Goal: Information Seeking & Learning: Compare options

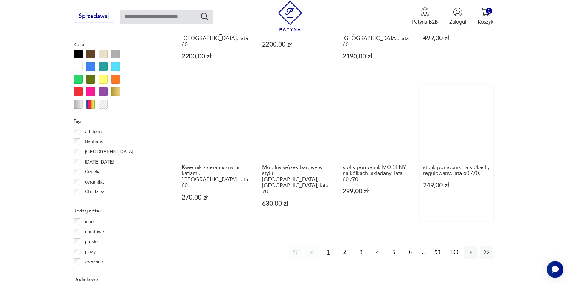
scroll to position [658, 0]
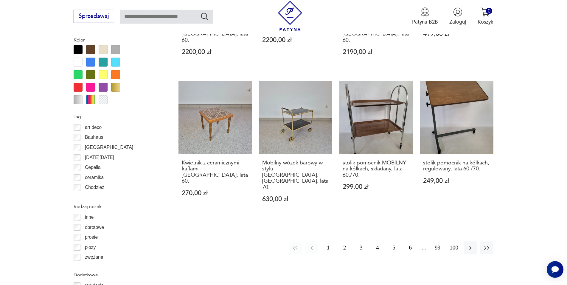
click at [346, 241] on button "2" at bounding box center [344, 247] width 13 height 13
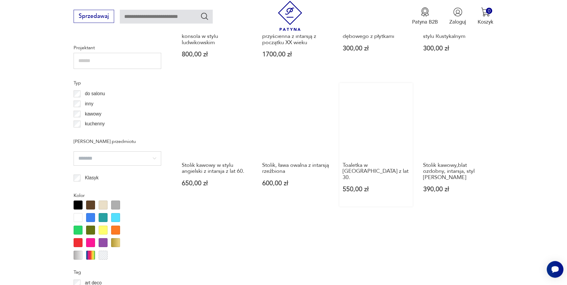
scroll to position [624, 0]
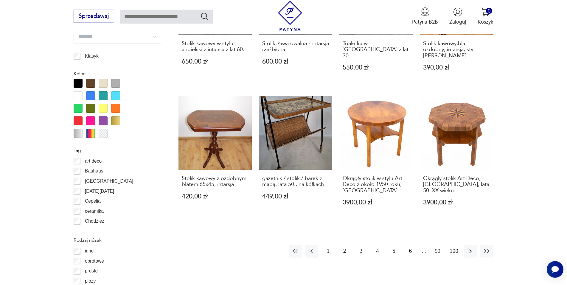
click at [360, 248] on button "3" at bounding box center [361, 250] width 13 height 13
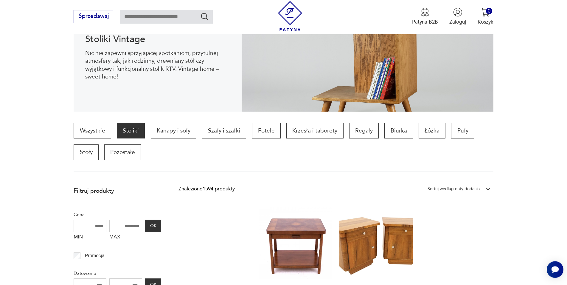
scroll to position [16, 0]
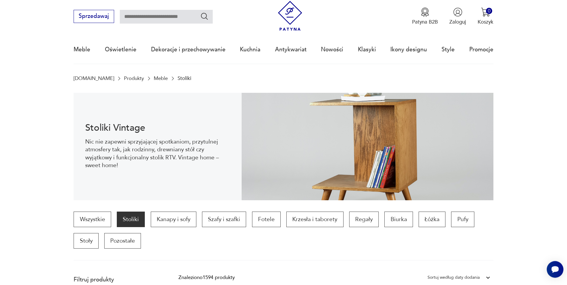
click at [155, 17] on input "text" at bounding box center [166, 17] width 93 height 14
type input "*******"
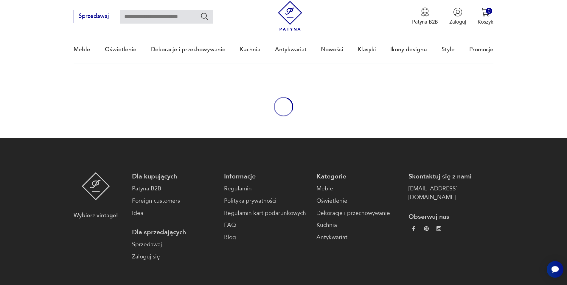
type input "*******"
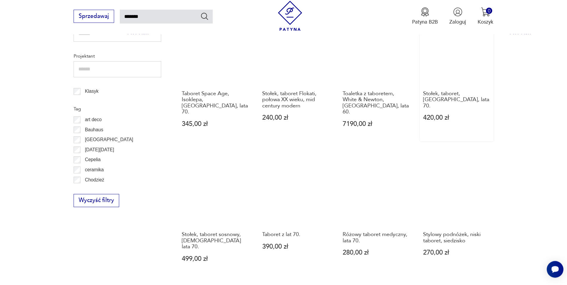
scroll to position [497, 0]
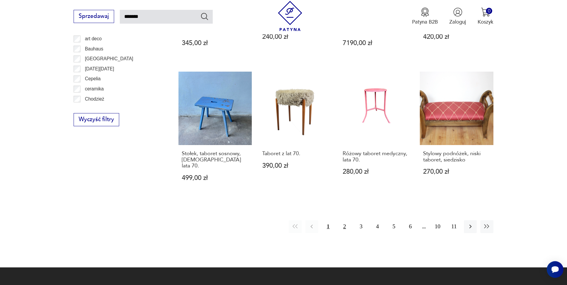
click at [345, 220] on button "2" at bounding box center [344, 226] width 13 height 13
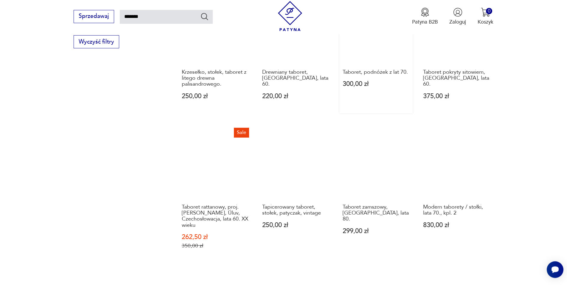
scroll to position [521, 0]
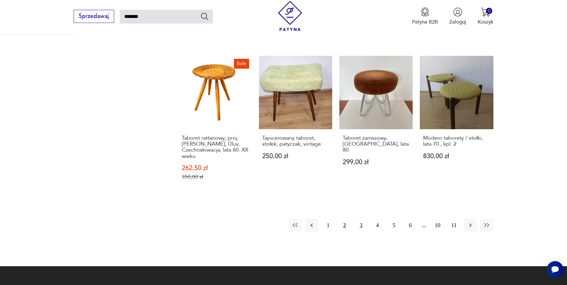
click at [360, 219] on button "3" at bounding box center [361, 225] width 13 height 13
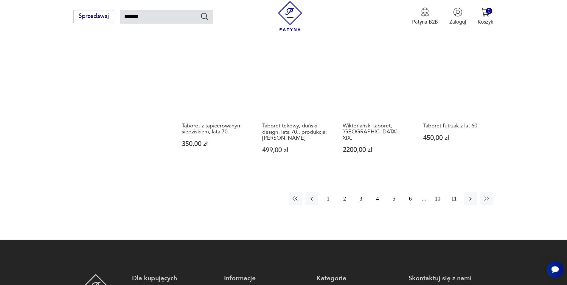
scroll to position [521, 0]
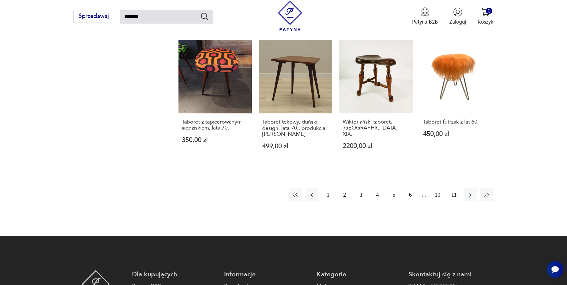
click at [379, 194] on button "4" at bounding box center [377, 194] width 13 height 13
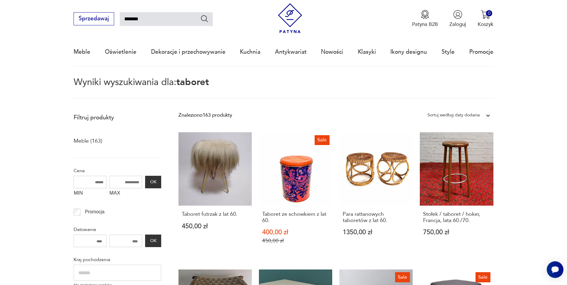
scroll to position [30, 0]
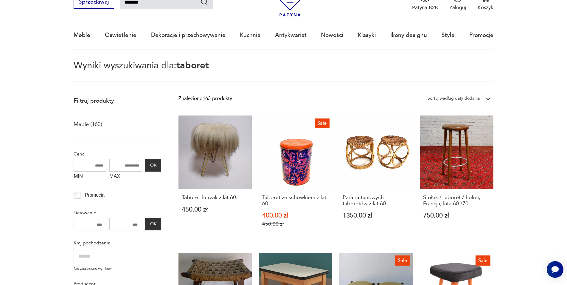
click at [126, 169] on input "MAX" at bounding box center [125, 165] width 33 height 13
click at [151, 166] on button "OK" at bounding box center [153, 165] width 16 height 13
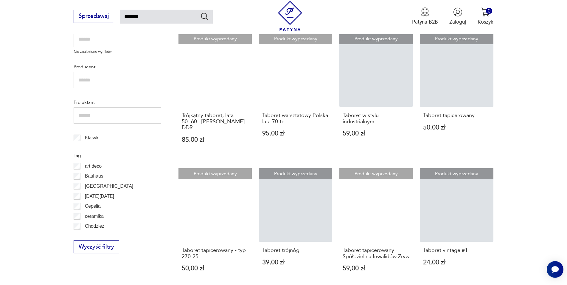
scroll to position [34, 0]
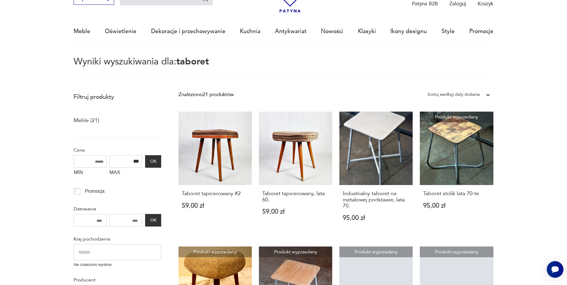
click at [134, 160] on input "***" at bounding box center [125, 161] width 33 height 13
type input "***"
click at [136, 153] on p "Cena" at bounding box center [118, 150] width 88 height 8
click at [151, 157] on button "OK" at bounding box center [153, 161] width 16 height 13
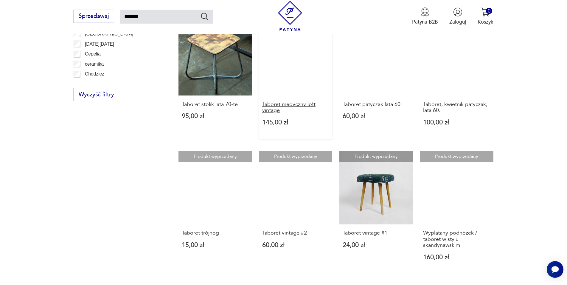
scroll to position [430, 0]
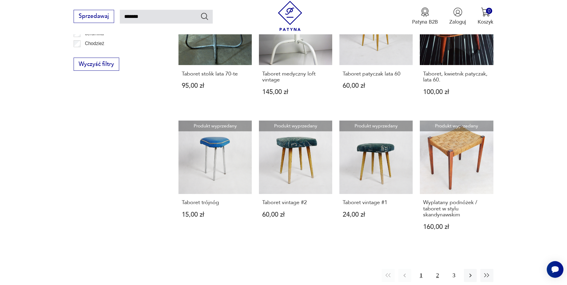
click at [435, 270] on button "2" at bounding box center [437, 275] width 13 height 13
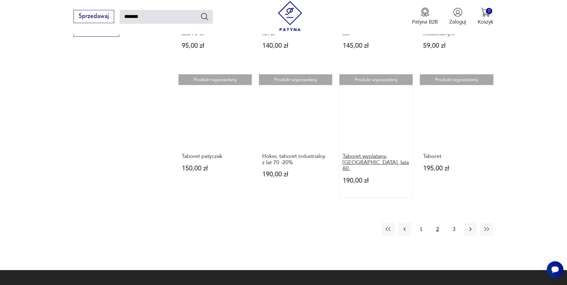
scroll to position [430, 0]
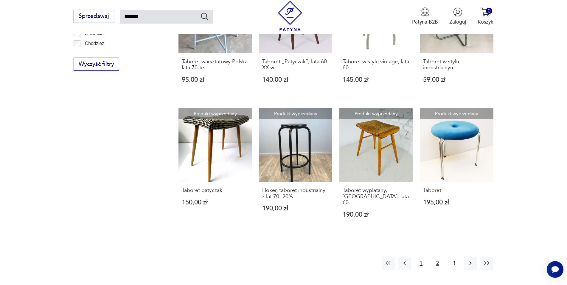
click at [420, 256] on button "1" at bounding box center [421, 262] width 13 height 13
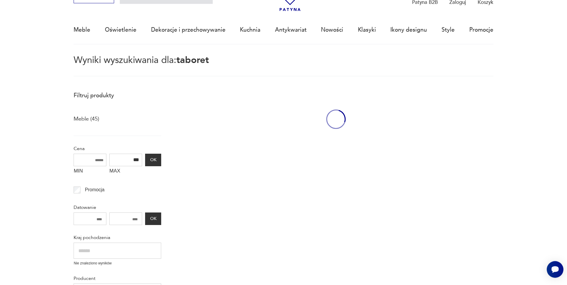
scroll to position [34, 0]
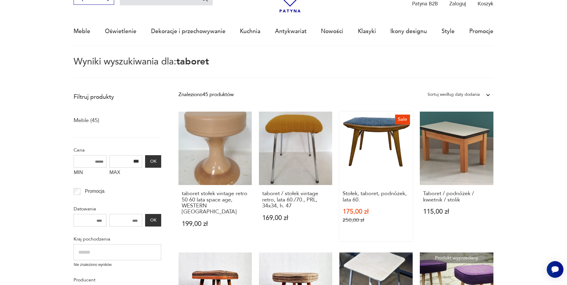
click at [392, 153] on link "Sale Stołek, taboret, podnóżek, lata 60. 175,00 zł 250,00 zł" at bounding box center [376, 176] width 73 height 129
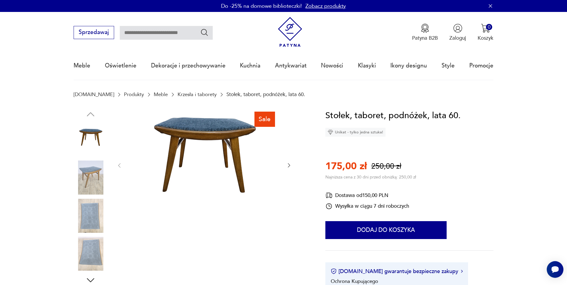
click at [92, 177] on img at bounding box center [91, 177] width 34 height 34
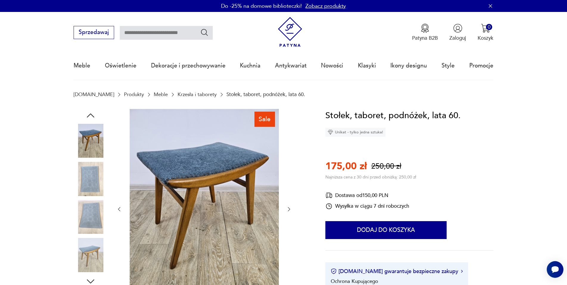
click at [86, 203] on img at bounding box center [91, 217] width 34 height 34
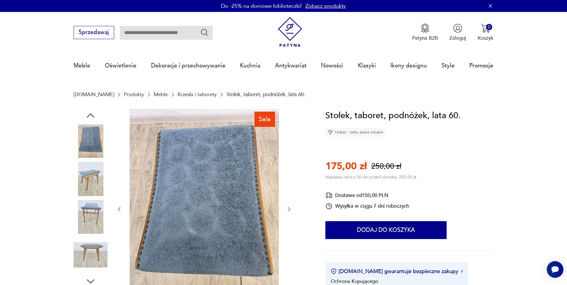
click at [83, 214] on img at bounding box center [91, 217] width 34 height 34
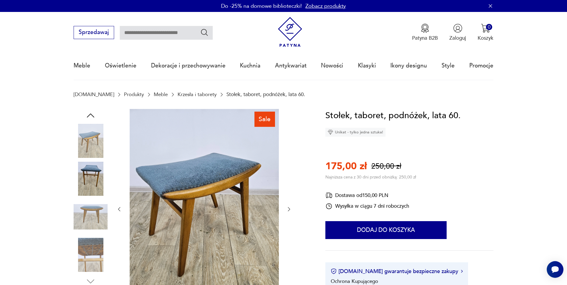
click at [84, 216] on img at bounding box center [91, 217] width 34 height 34
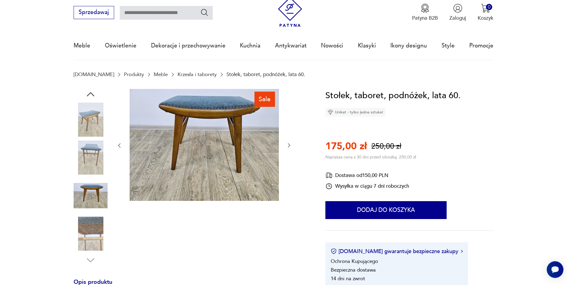
scroll to position [30, 0]
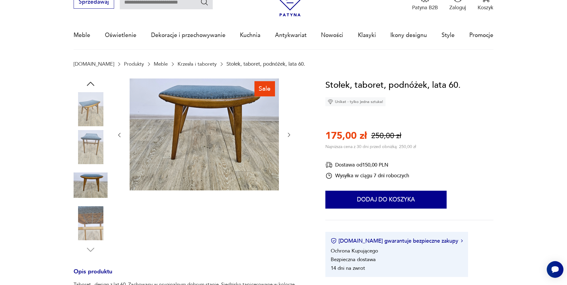
click at [91, 221] on img at bounding box center [91, 223] width 34 height 34
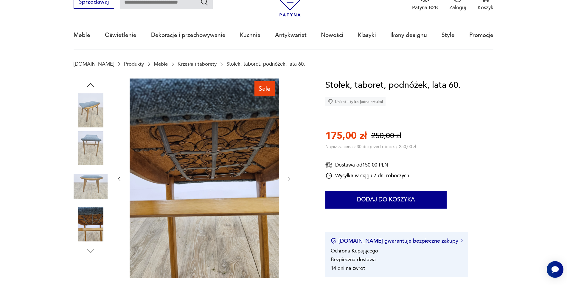
scroll to position [0, 0]
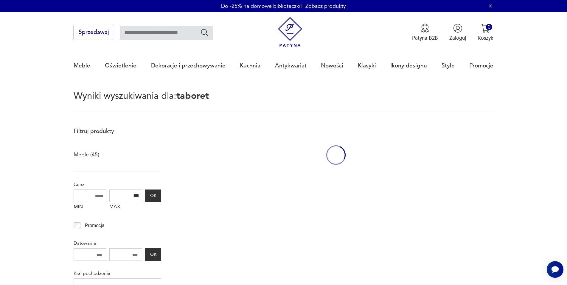
type input "*******"
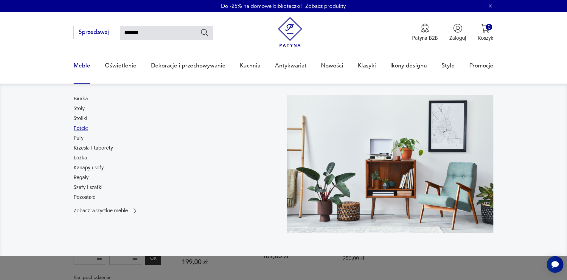
click at [79, 127] on link "Fotele" at bounding box center [81, 128] width 14 height 7
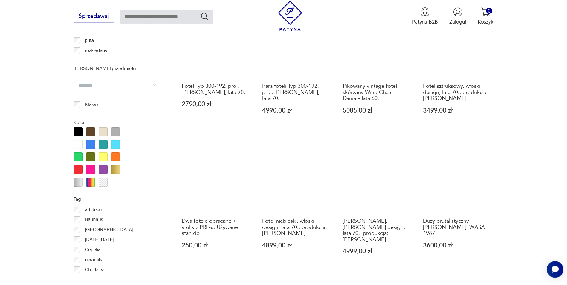
scroll to position [728, 0]
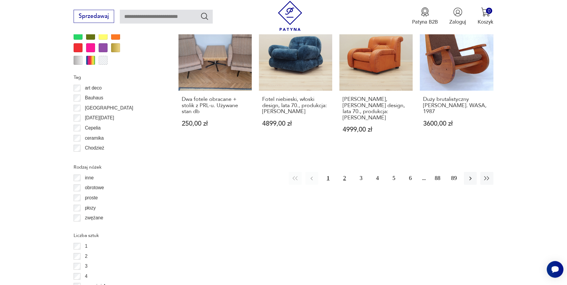
click at [341, 172] on button "2" at bounding box center [344, 178] width 13 height 13
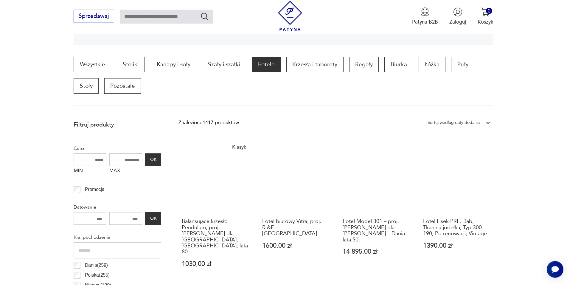
scroll to position [138, 0]
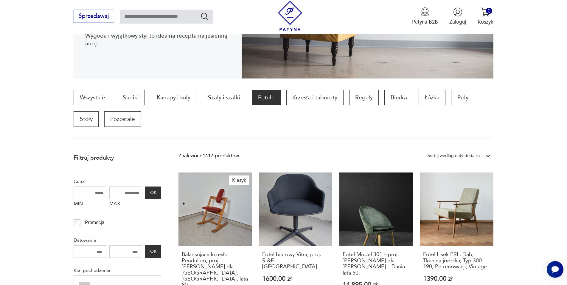
click at [128, 196] on input "MAX" at bounding box center [125, 192] width 33 height 13
type input "****"
click at [151, 190] on button "OK" at bounding box center [153, 192] width 16 height 13
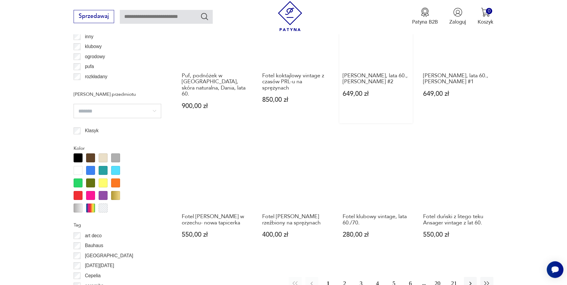
scroll to position [624, 0]
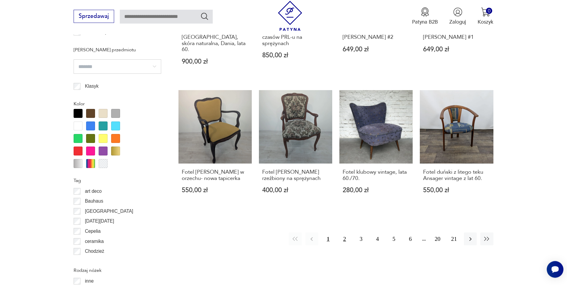
click at [347, 232] on button "2" at bounding box center [344, 238] width 13 height 13
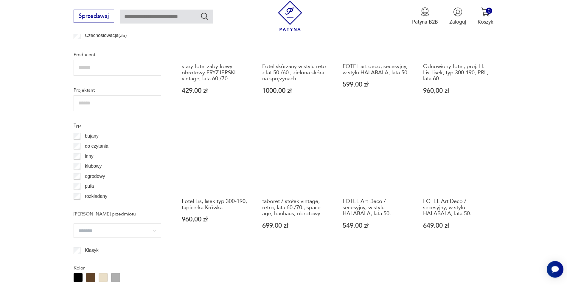
scroll to position [503, 0]
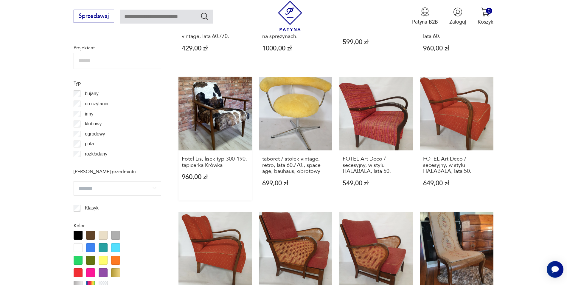
click at [199, 122] on link "Fotel Lis, lisek typ 300-190, tapicerka Krówka 960,00 zł" at bounding box center [215, 138] width 73 height 123
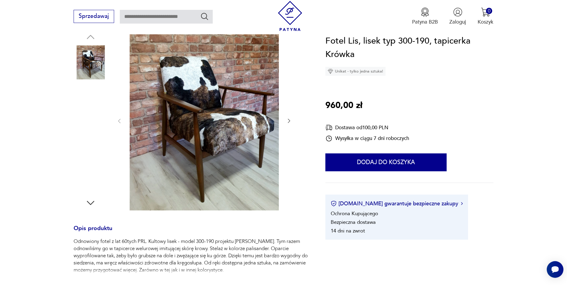
click at [84, 134] on img at bounding box center [91, 138] width 34 height 34
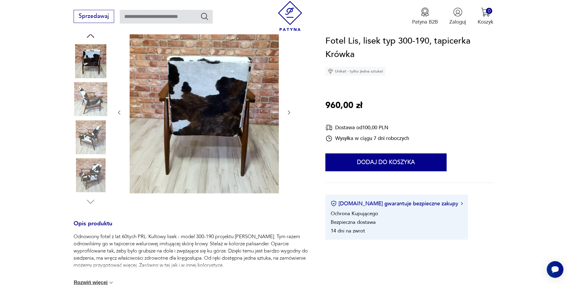
click at [88, 168] on img at bounding box center [91, 175] width 34 height 34
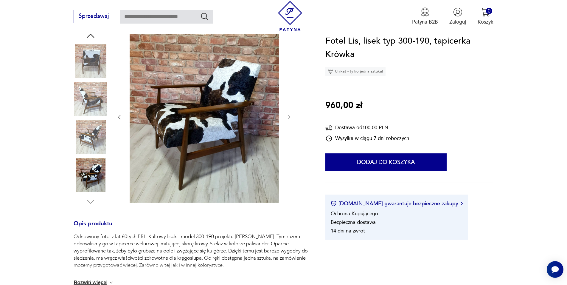
click at [98, 185] on img at bounding box center [91, 175] width 34 height 34
click at [96, 44] on img at bounding box center [91, 61] width 34 height 34
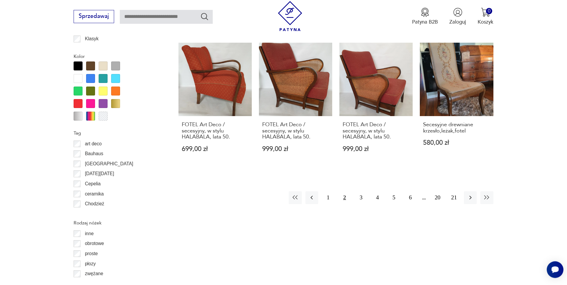
scroll to position [737, 0]
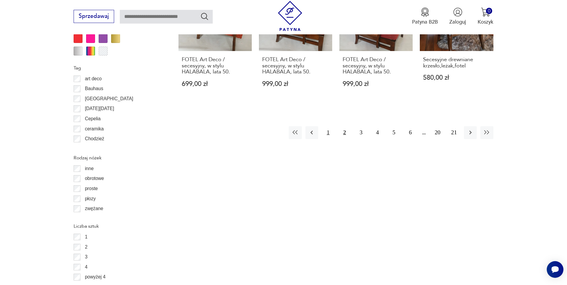
click at [325, 134] on button "1" at bounding box center [328, 132] width 13 height 13
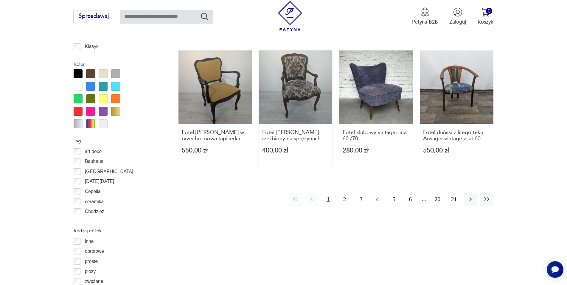
scroll to position [685, 0]
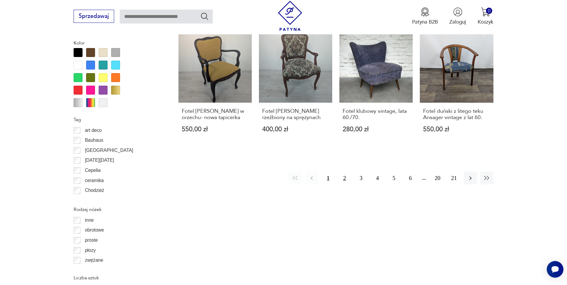
click at [343, 172] on button "2" at bounding box center [344, 177] width 13 height 13
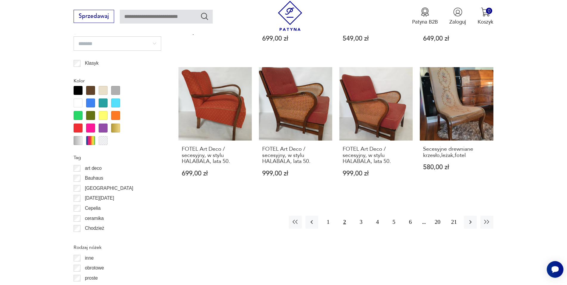
scroll to position [685, 0]
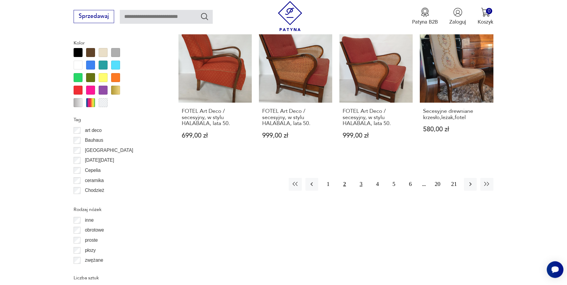
click at [366, 182] on button "3" at bounding box center [361, 184] width 13 height 13
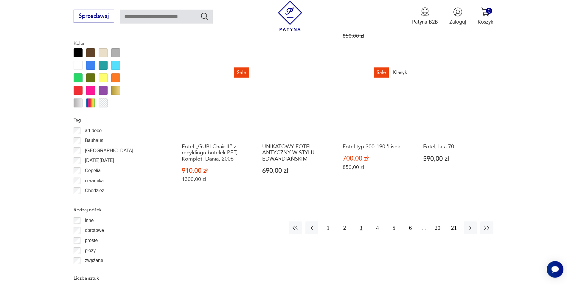
scroll to position [685, 0]
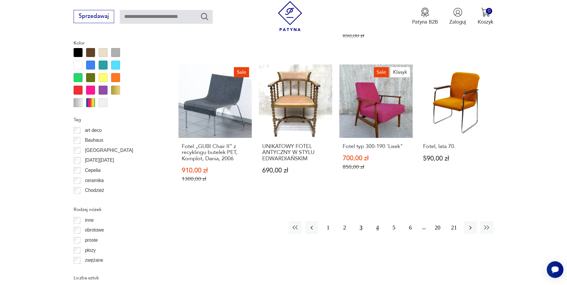
click at [377, 221] on button "4" at bounding box center [377, 227] width 13 height 13
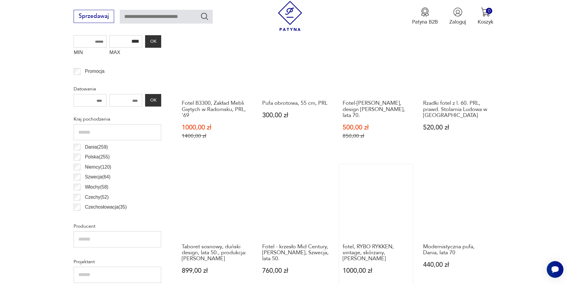
scroll to position [290, 0]
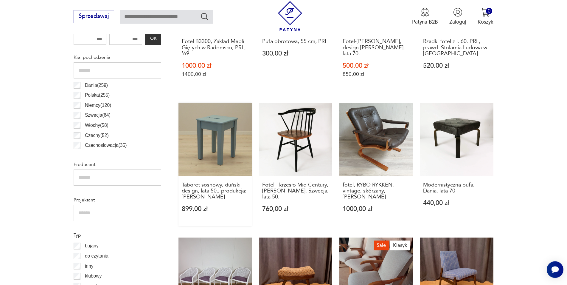
click at [227, 152] on link "Taboret sosnowy, duński design, lata 50., produkcja: [PERSON_NAME] 899,00 zł" at bounding box center [215, 164] width 73 height 123
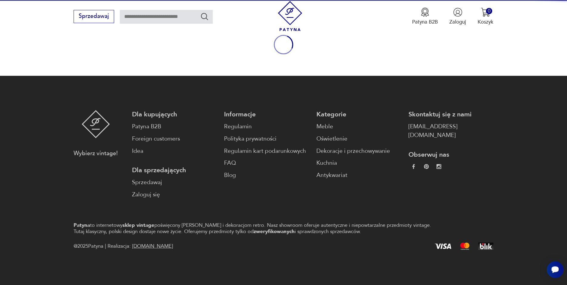
scroll to position [78, 0]
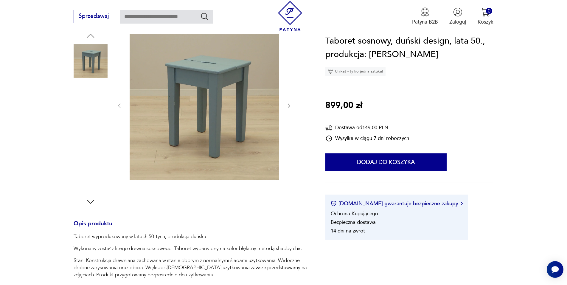
click at [105, 130] on img at bounding box center [91, 137] width 34 height 34
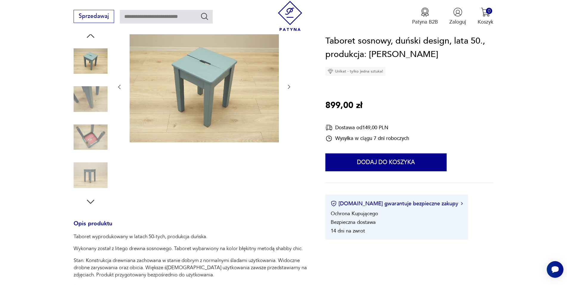
click at [106, 156] on div at bounding box center [91, 118] width 34 height 149
click at [90, 137] on img at bounding box center [91, 137] width 34 height 34
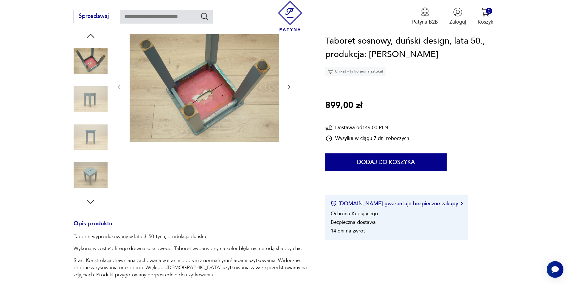
click at [92, 167] on img at bounding box center [91, 175] width 34 height 34
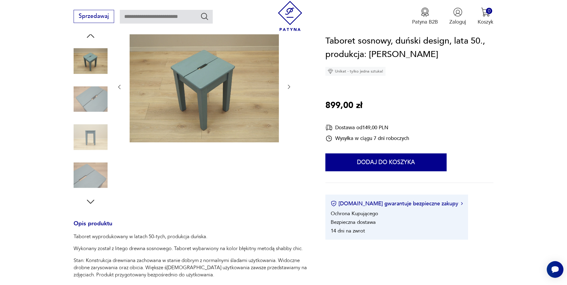
click at [92, 167] on img at bounding box center [91, 175] width 34 height 34
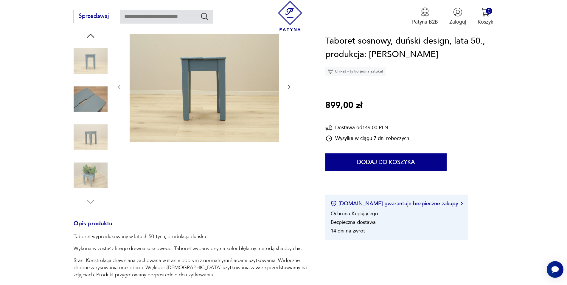
click at [85, 170] on img at bounding box center [91, 175] width 34 height 34
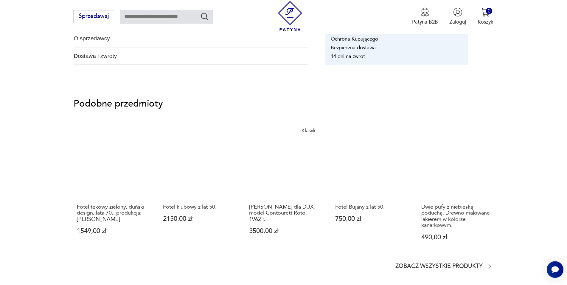
scroll to position [504, 0]
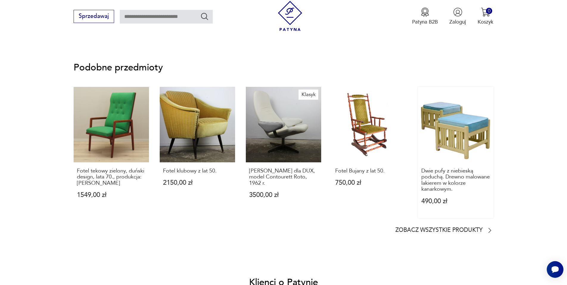
click at [449, 137] on link "Dwie pufy z niebieską poduchą. Drewno malowane lakierem w kolorze kanarkowym. 4…" at bounding box center [455, 152] width 75 height 131
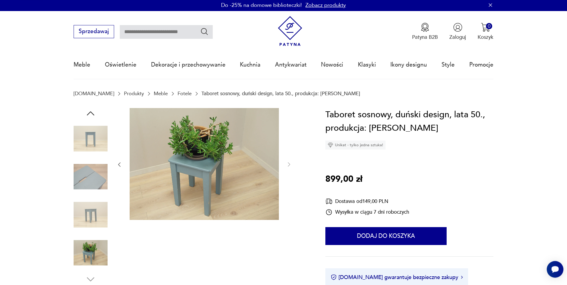
scroll to position [0, 0]
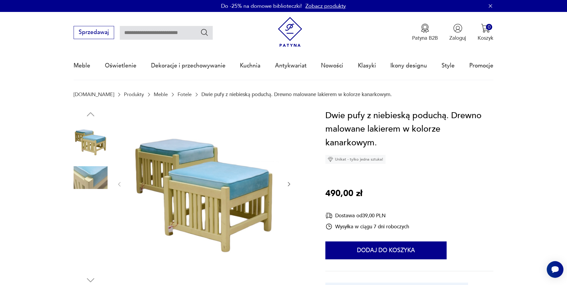
click at [101, 146] on img at bounding box center [91, 140] width 34 height 34
click at [287, 184] on icon "button" at bounding box center [289, 184] width 6 height 6
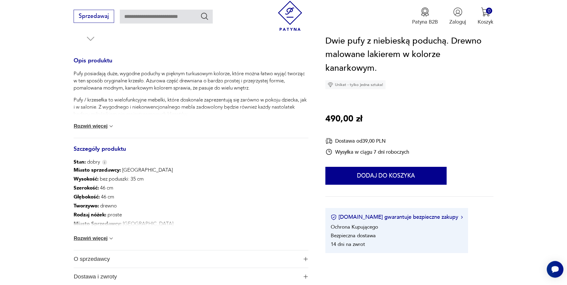
scroll to position [243, 0]
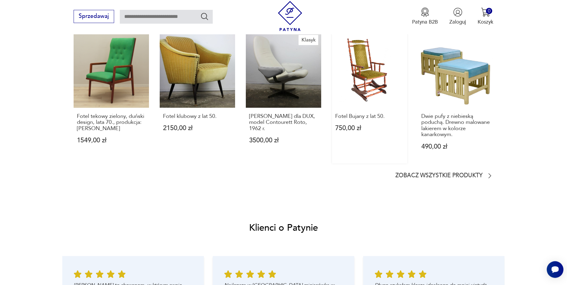
scroll to position [578, 0]
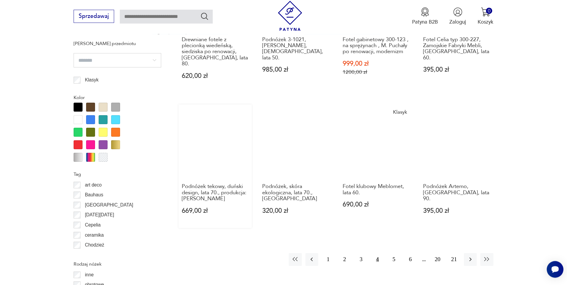
scroll to position [640, 0]
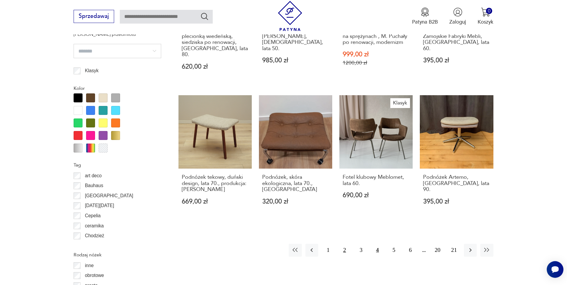
click at [346, 245] on button "2" at bounding box center [344, 250] width 13 height 13
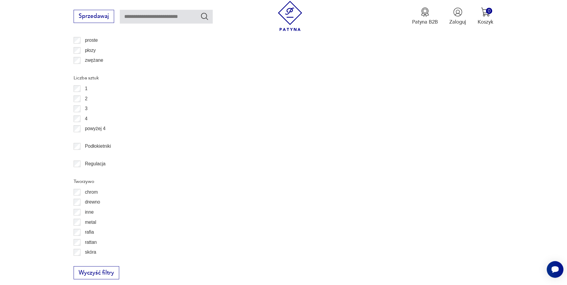
scroll to position [928, 0]
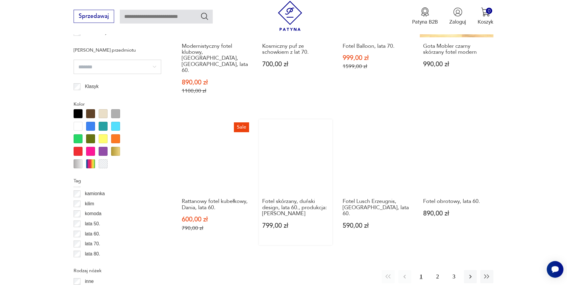
scroll to position [685, 0]
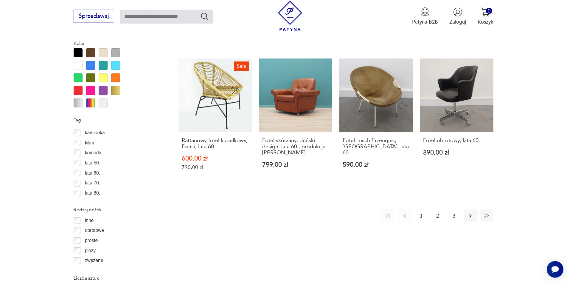
click at [439, 209] on button "2" at bounding box center [437, 215] width 13 height 13
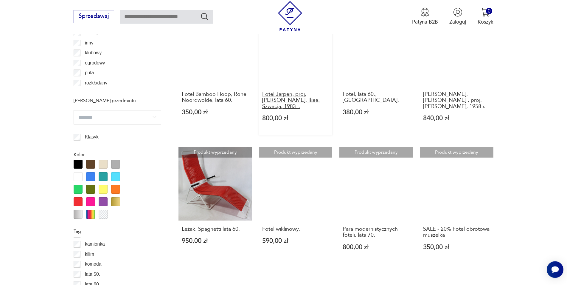
scroll to position [624, 0]
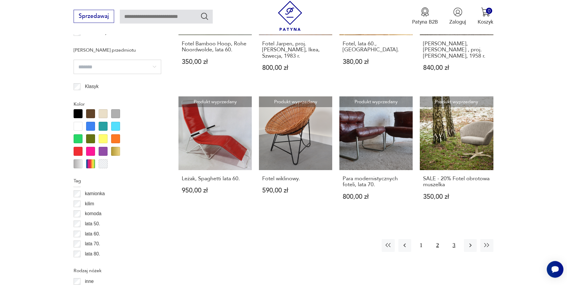
click at [455, 244] on button "3" at bounding box center [454, 245] width 13 height 13
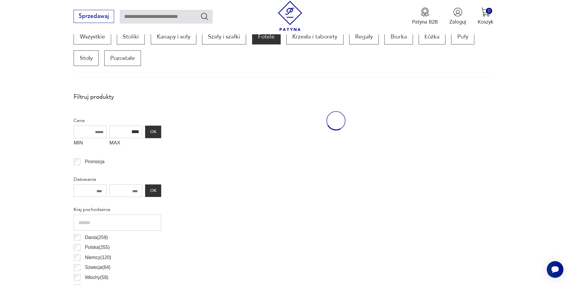
scroll to position [198, 0]
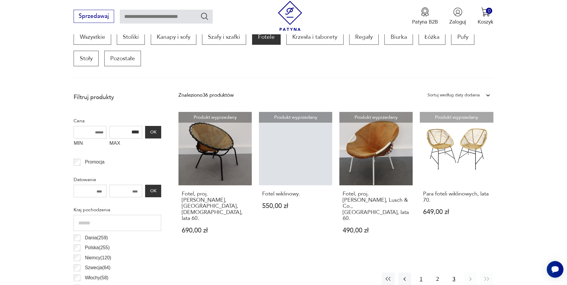
click at [424, 272] on button "1" at bounding box center [421, 278] width 13 height 13
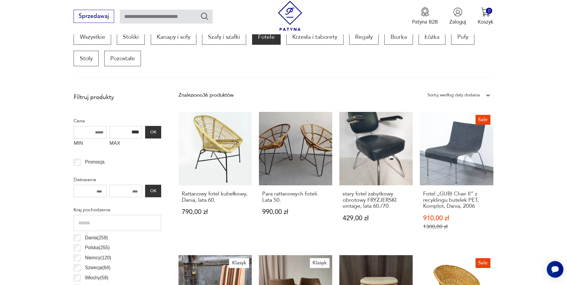
click at [131, 132] on input "****" at bounding box center [125, 132] width 33 height 13
type input "****"
click at [148, 129] on button "OK" at bounding box center [153, 132] width 16 height 13
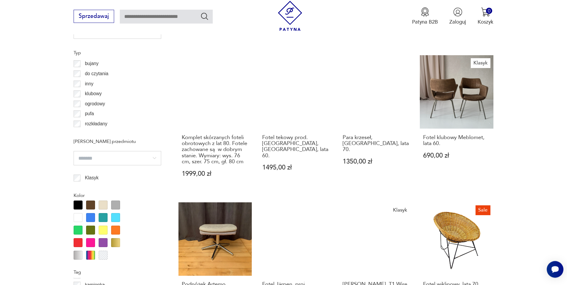
scroll to position [624, 0]
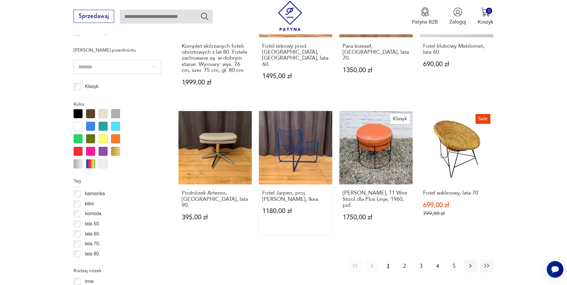
click at [278, 168] on link "Fotel Järpen, proj. [PERSON_NAME], Ikea 1180,00 zł" at bounding box center [295, 172] width 73 height 123
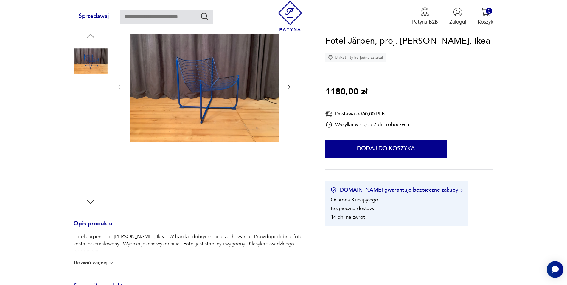
click at [91, 133] on img at bounding box center [91, 137] width 34 height 34
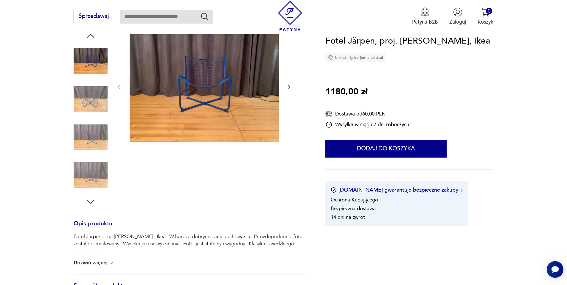
click at [84, 101] on img at bounding box center [91, 99] width 34 height 34
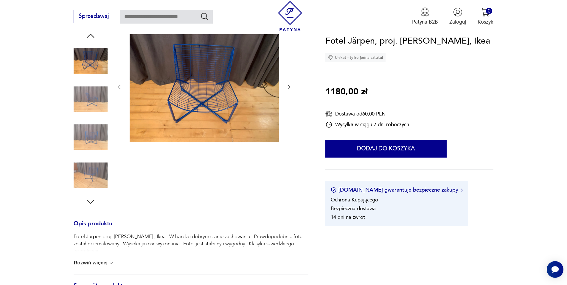
click at [89, 133] on img at bounding box center [91, 137] width 34 height 34
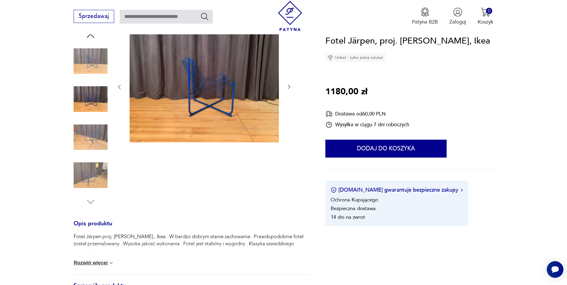
click at [89, 137] on img at bounding box center [91, 137] width 34 height 34
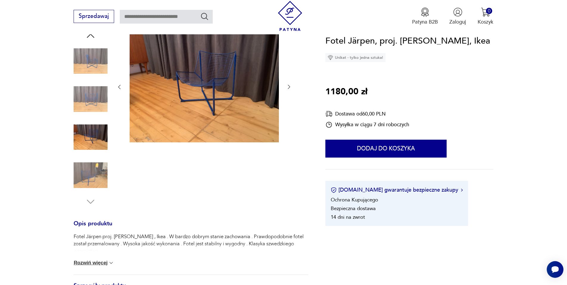
click at [75, 170] on img at bounding box center [91, 175] width 34 height 34
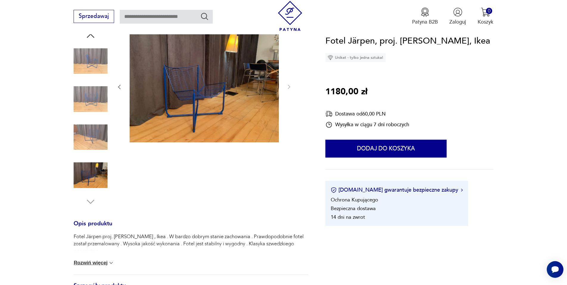
scroll to position [0, 0]
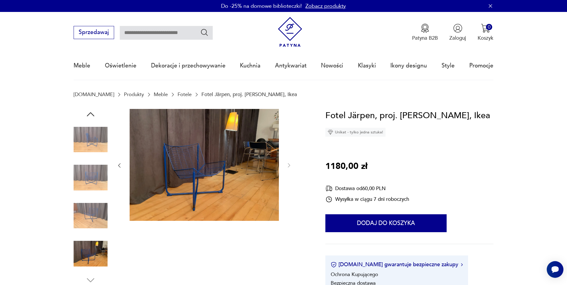
click at [82, 125] on img at bounding box center [91, 140] width 34 height 34
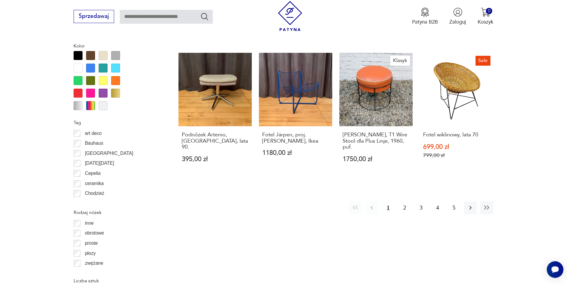
scroll to position [743, 0]
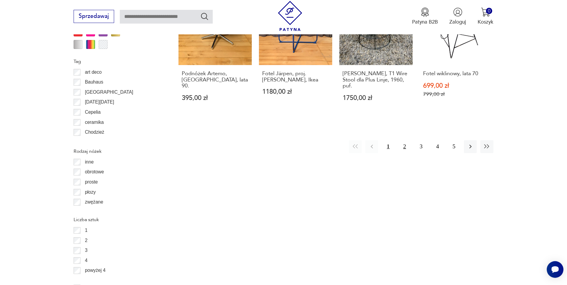
click at [402, 145] on button "2" at bounding box center [405, 146] width 13 height 13
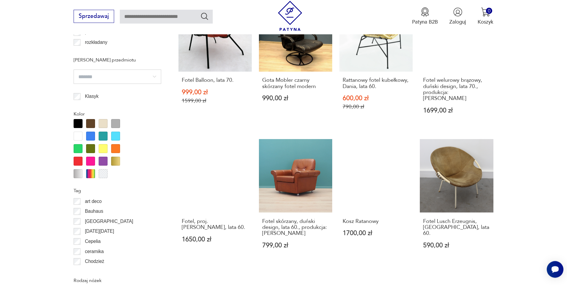
scroll to position [624, 0]
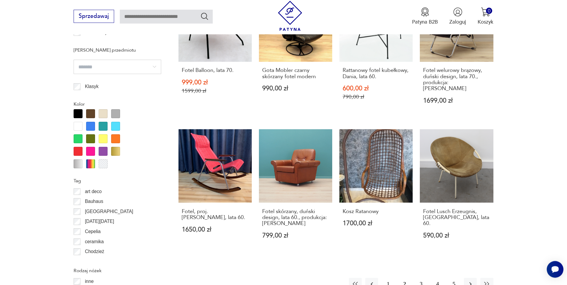
click at [422, 278] on button "3" at bounding box center [421, 284] width 13 height 13
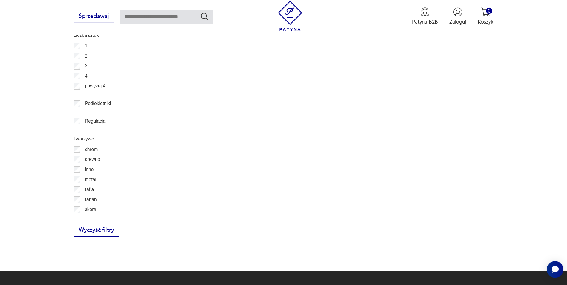
scroll to position [928, 0]
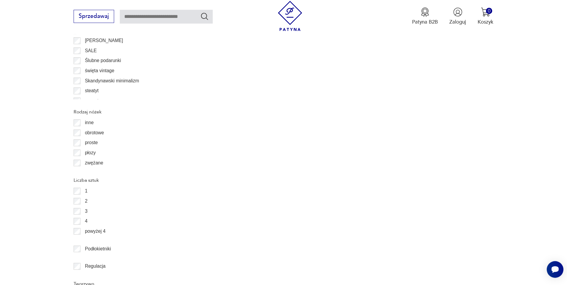
scroll to position [965, 0]
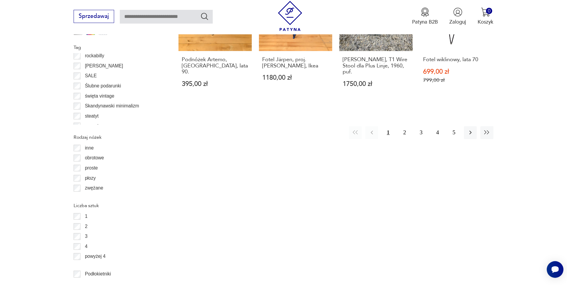
scroll to position [749, 0]
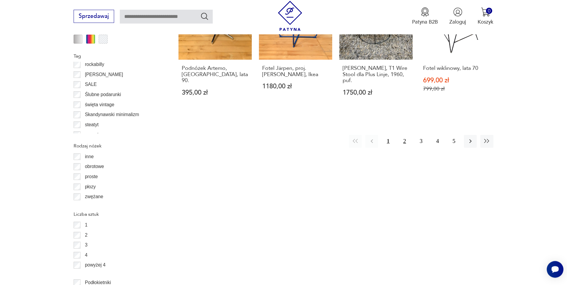
click at [407, 139] on button "2" at bounding box center [405, 141] width 13 height 13
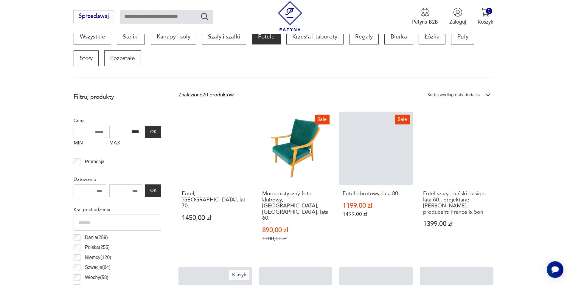
scroll to position [198, 0]
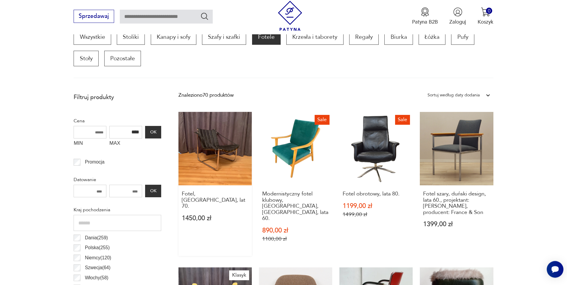
click at [222, 148] on link "Fotel, [GEOGRAPHIC_DATA], lat 70. 1450,00 zł" at bounding box center [215, 184] width 73 height 144
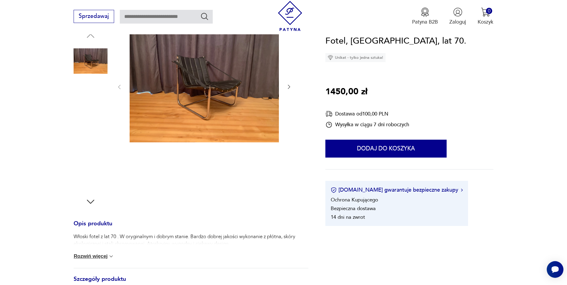
click at [83, 99] on img at bounding box center [91, 99] width 34 height 34
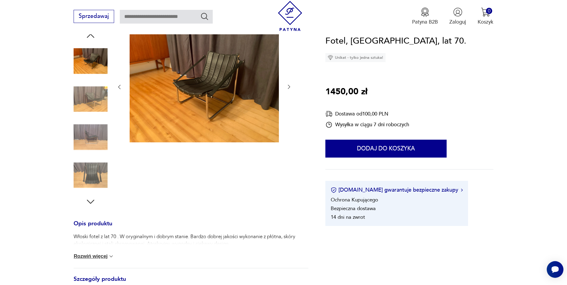
click at [89, 109] on img at bounding box center [91, 99] width 34 height 34
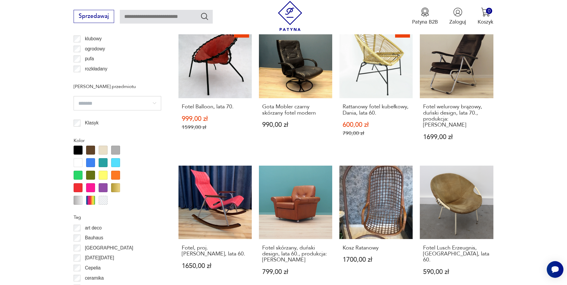
scroll to position [679, 0]
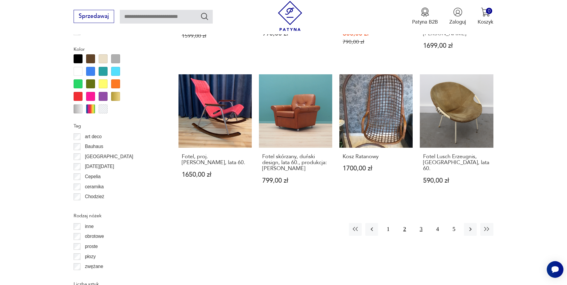
click at [418, 223] on button "3" at bounding box center [421, 229] width 13 height 13
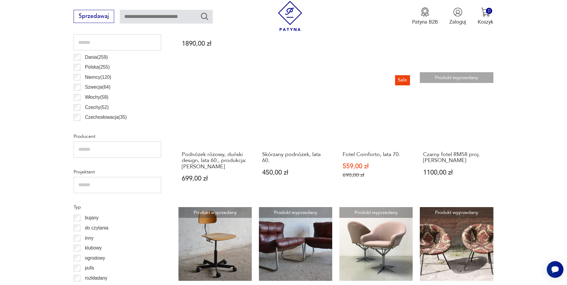
scroll to position [442, 0]
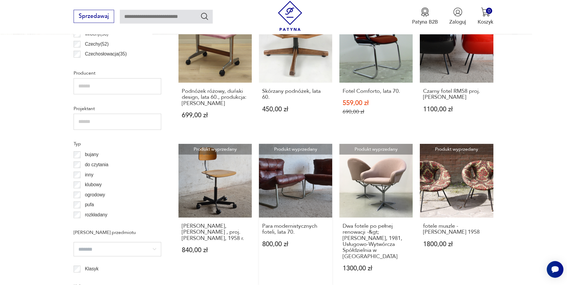
click at [309, 176] on link "Produkt wyprzedany Para modernistycznych foteli, lata 70. 800,00 zł" at bounding box center [295, 215] width 73 height 142
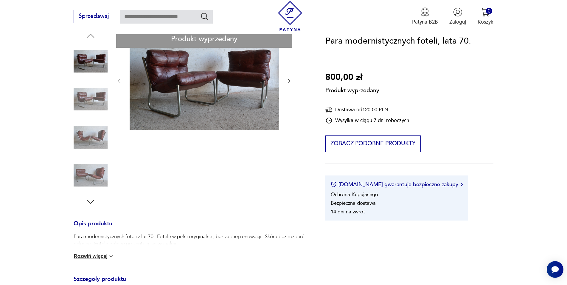
click at [90, 96] on div "Produkt wyprzedany Opis produktu Para modernistycznych foteli z lat 70 . Fotele…" at bounding box center [191, 222] width 235 height 385
click at [94, 64] on div "Produkt wyprzedany Opis produktu Para modernistycznych foteli z lat 70 . Fotele…" at bounding box center [191, 222] width 235 height 385
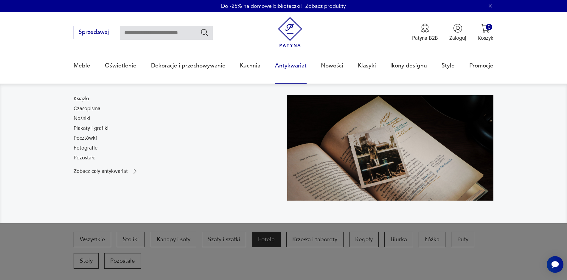
click at [79, 133] on div "Książki Czasopisma Nośniki Plakaty i grafiki Pocztówki Fotografie Pozostałe" at bounding box center [91, 129] width 35 height 69
click at [78, 126] on link "Plakaty i grafiki" at bounding box center [91, 128] width 35 height 7
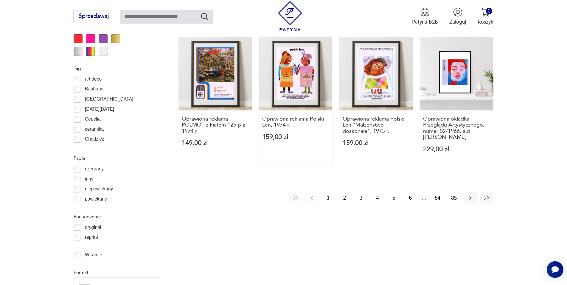
scroll to position [716, 0]
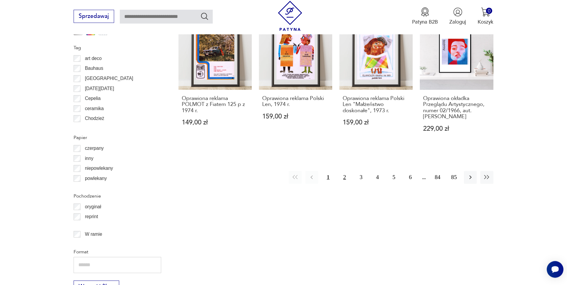
click at [345, 171] on button "2" at bounding box center [344, 177] width 13 height 13
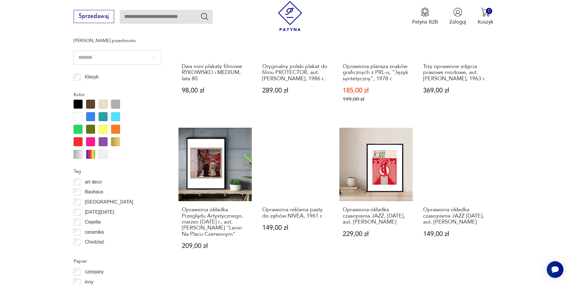
scroll to position [634, 0]
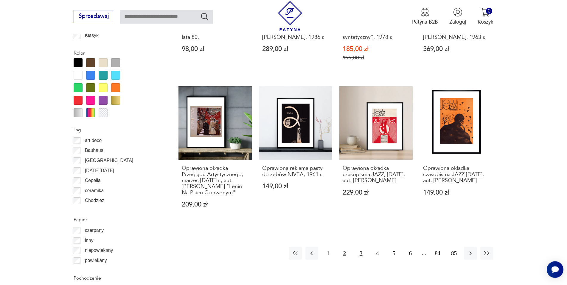
click at [358, 255] on button "3" at bounding box center [361, 253] width 13 height 13
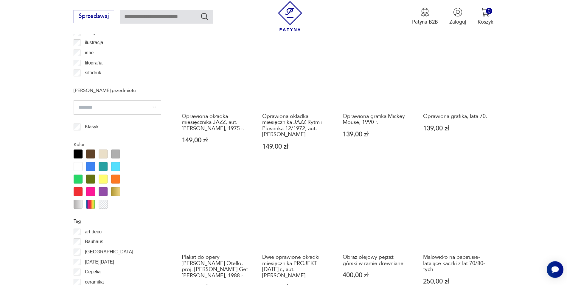
scroll to position [725, 0]
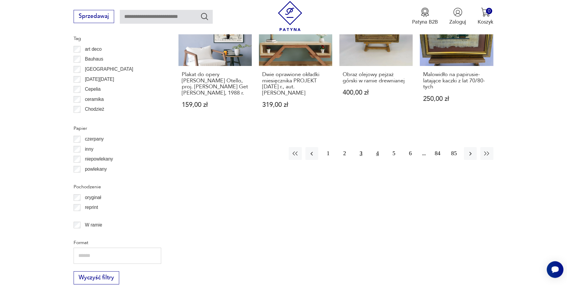
click at [379, 154] on button "4" at bounding box center [377, 153] width 13 height 13
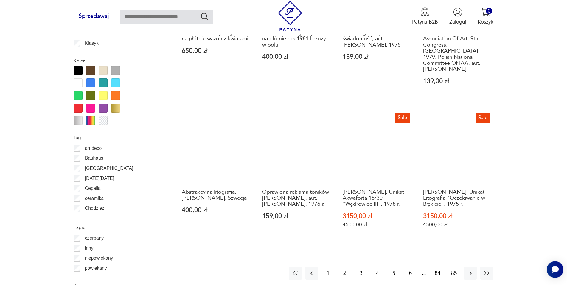
scroll to position [694, 0]
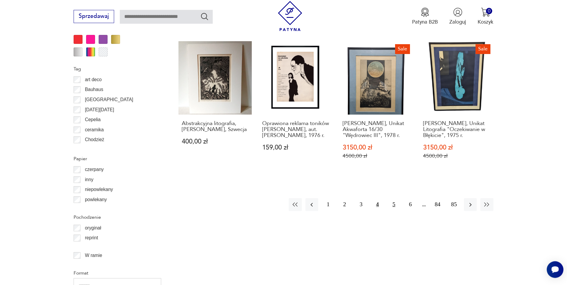
click at [397, 198] on button "5" at bounding box center [394, 204] width 13 height 13
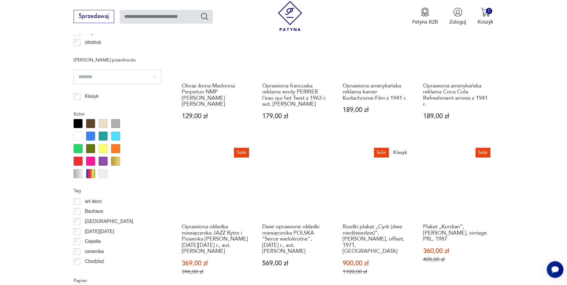
scroll to position [725, 0]
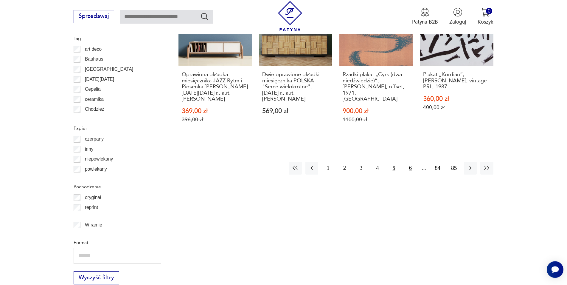
click at [409, 167] on button "6" at bounding box center [410, 168] width 13 height 13
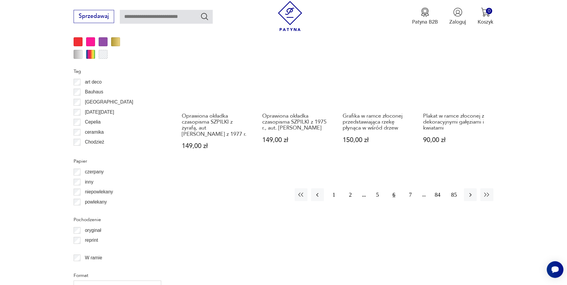
scroll to position [694, 0]
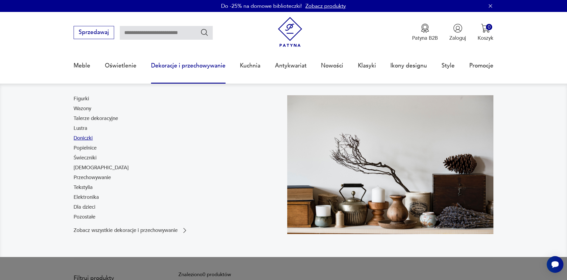
click at [77, 137] on link "Doniczki" at bounding box center [83, 137] width 19 height 7
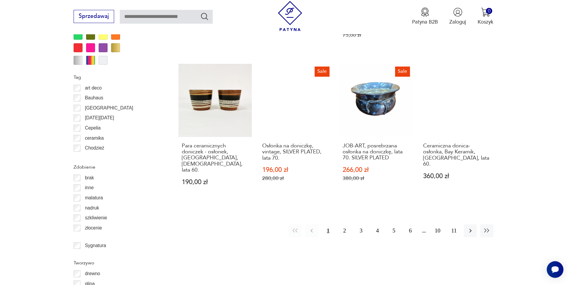
scroll to position [755, 0]
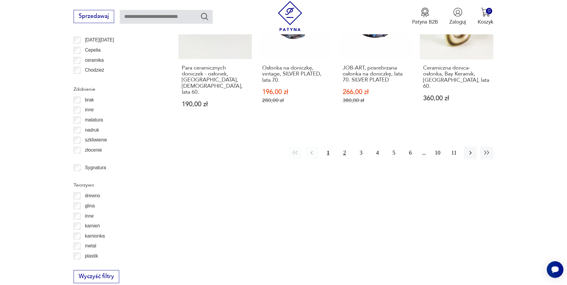
click at [348, 146] on button "2" at bounding box center [344, 152] width 13 height 13
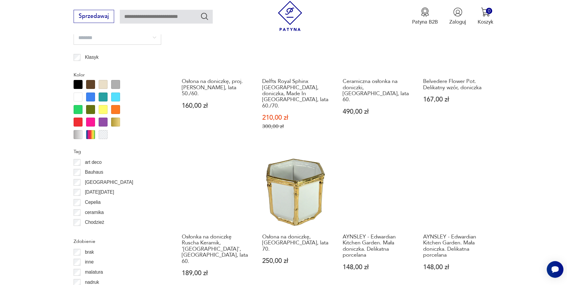
scroll to position [655, 0]
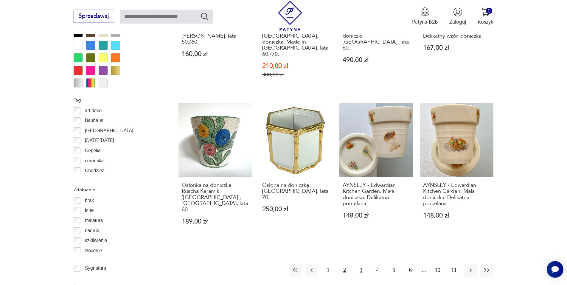
click at [359, 264] on button "3" at bounding box center [361, 270] width 13 height 13
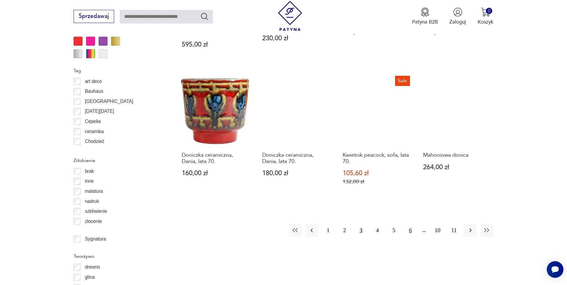
scroll to position [685, 0]
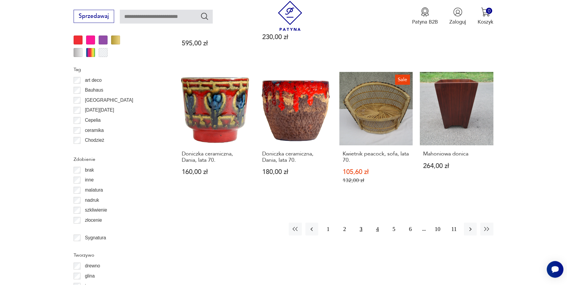
click at [378, 222] on button "4" at bounding box center [377, 228] width 13 height 13
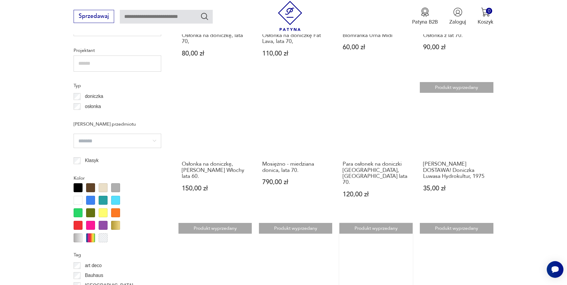
scroll to position [624, 0]
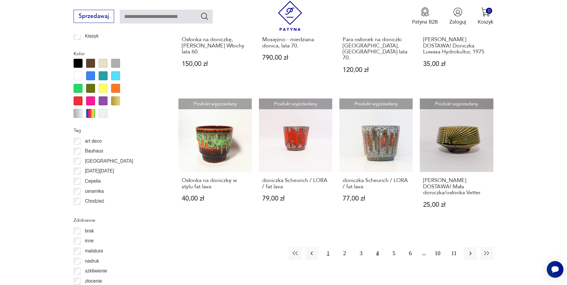
click at [328, 247] on button "1" at bounding box center [328, 253] width 13 height 13
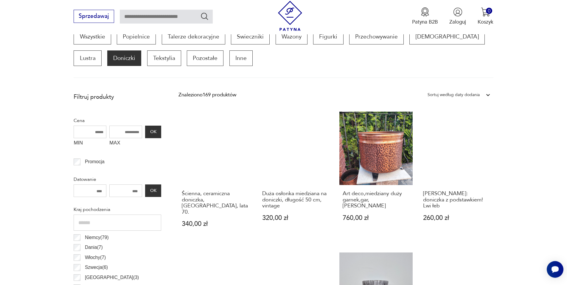
scroll to position [77, 0]
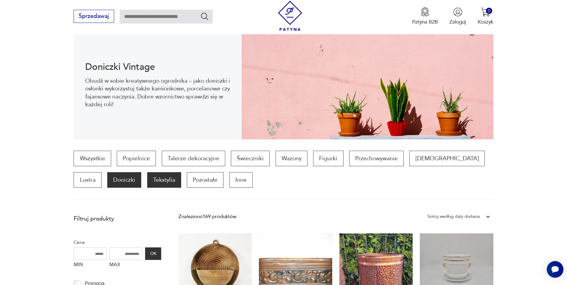
click at [147, 181] on p "Tekstylia" at bounding box center [164, 180] width 34 height 16
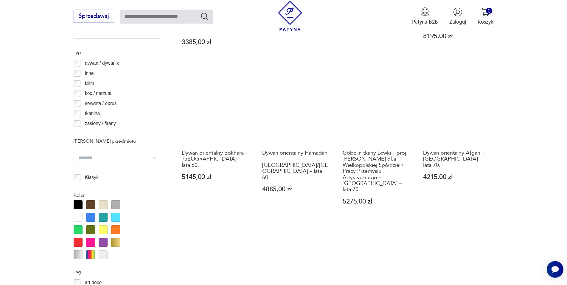
scroll to position [685, 0]
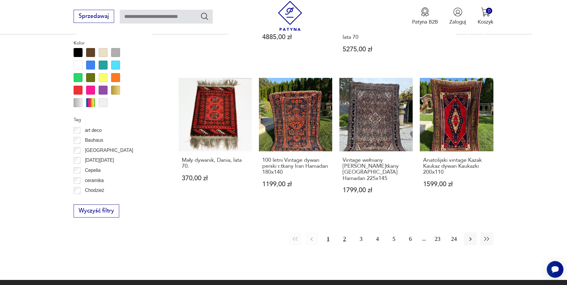
click at [346, 232] on button "2" at bounding box center [344, 238] width 13 height 13
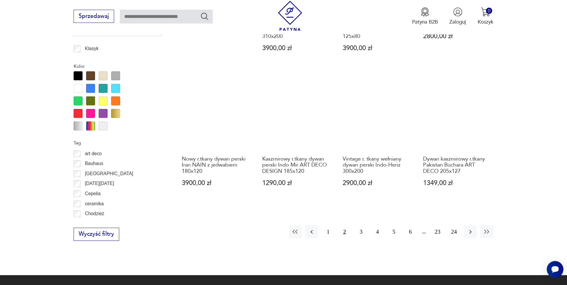
scroll to position [716, 0]
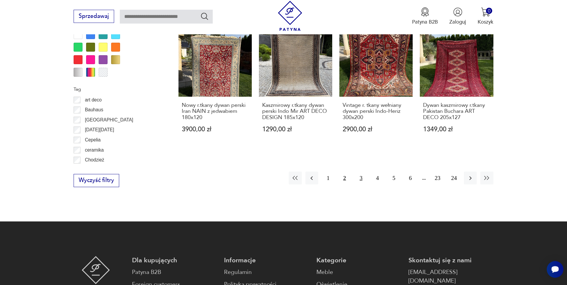
click at [363, 171] on button "3" at bounding box center [361, 177] width 13 height 13
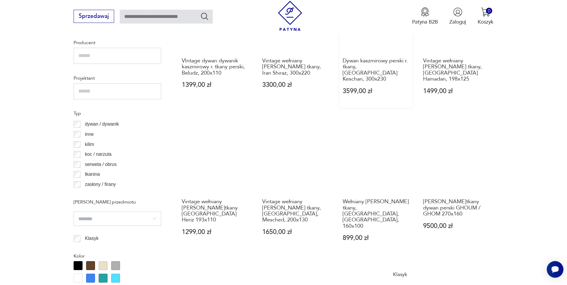
scroll to position [624, 0]
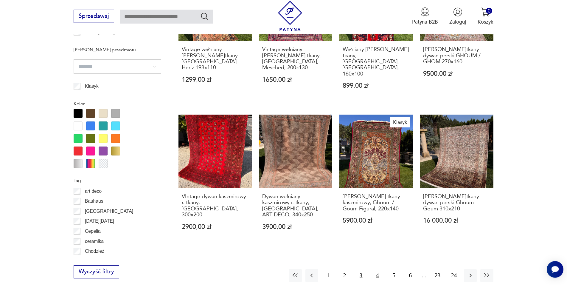
drag, startPoint x: 378, startPoint y: 245, endPoint x: 374, endPoint y: 240, distance: 6.4
click at [377, 269] on button "4" at bounding box center [377, 275] width 13 height 13
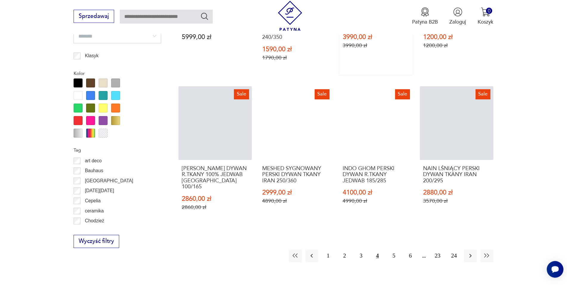
scroll to position [716, 0]
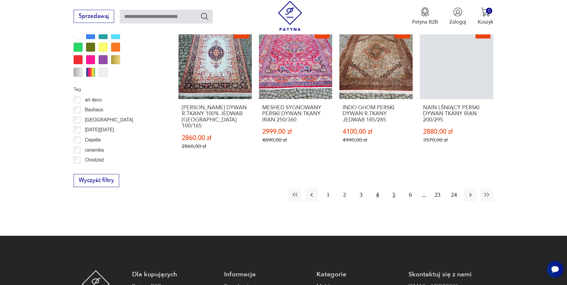
click at [398, 188] on button "5" at bounding box center [394, 194] width 13 height 13
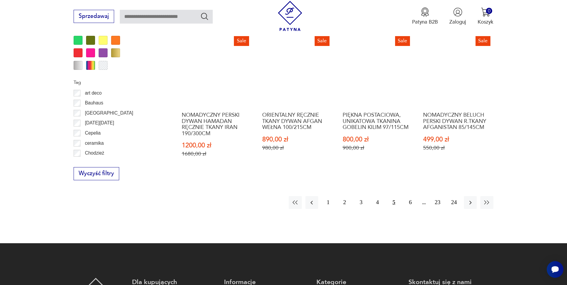
scroll to position [776, 0]
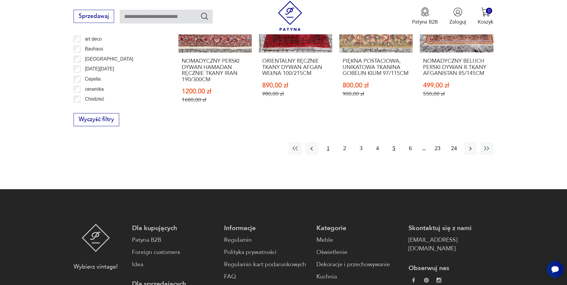
click at [328, 146] on button "1" at bounding box center [328, 148] width 13 height 13
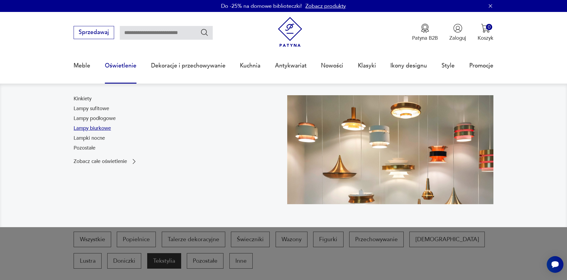
click at [92, 126] on link "Lampy biurkowe" at bounding box center [92, 128] width 37 height 7
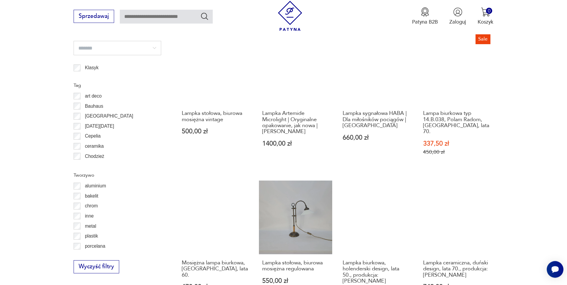
scroll to position [624, 0]
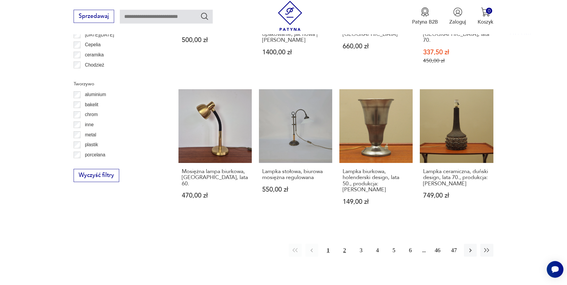
click at [345, 244] on button "2" at bounding box center [344, 250] width 13 height 13
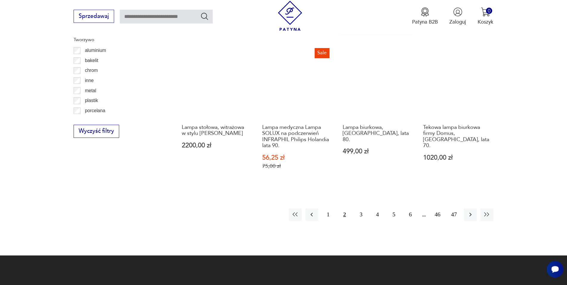
scroll to position [694, 0]
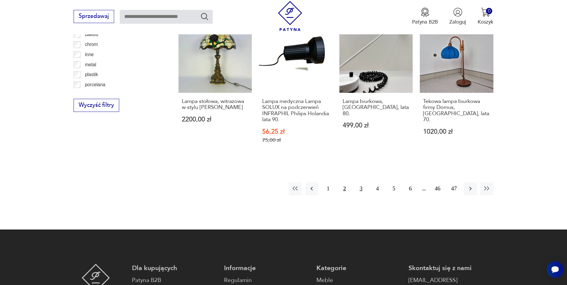
click at [360, 182] on button "3" at bounding box center [361, 188] width 13 height 13
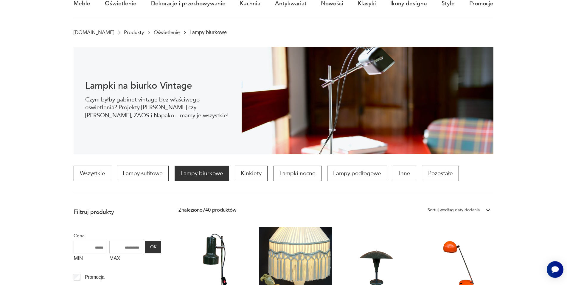
scroll to position [25, 0]
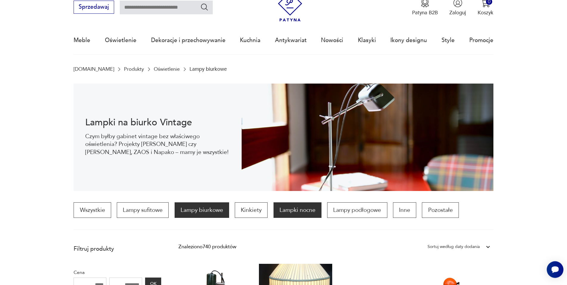
click at [308, 213] on p "Lampki nocne" at bounding box center [298, 210] width 48 height 16
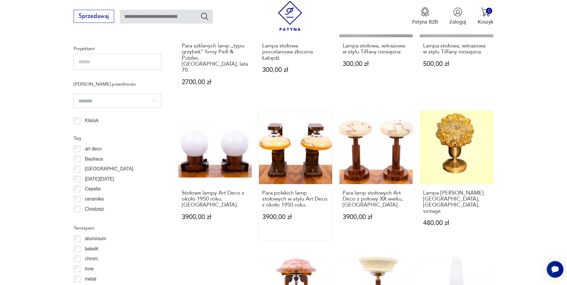
scroll to position [603, 0]
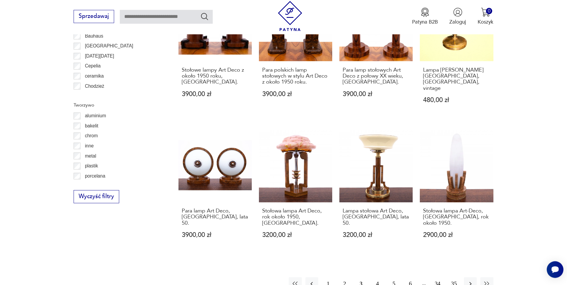
click at [332, 277] on button "1" at bounding box center [328, 283] width 13 height 13
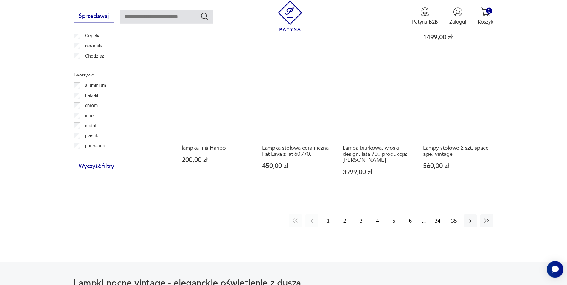
scroll to position [634, 0]
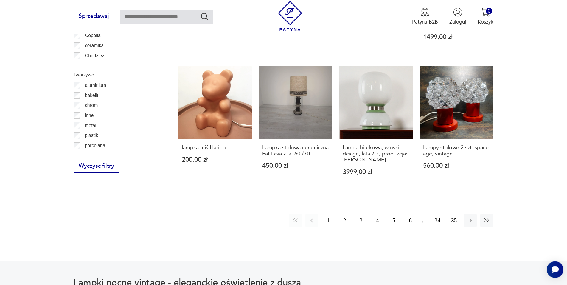
click at [344, 214] on button "2" at bounding box center [344, 220] width 13 height 13
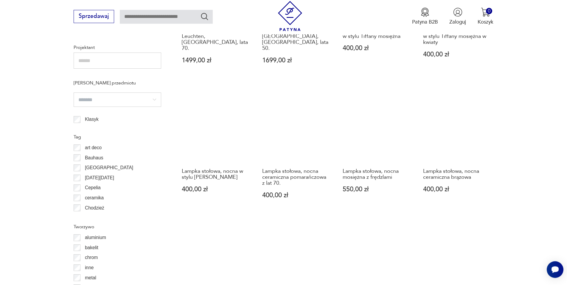
scroll to position [573, 0]
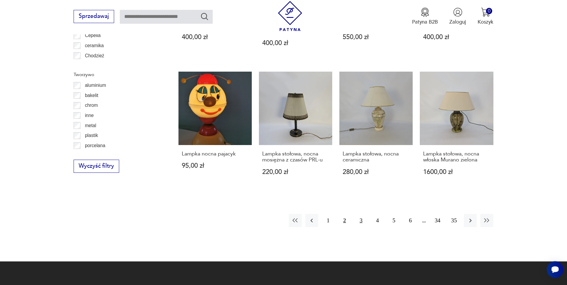
click at [361, 214] on button "3" at bounding box center [361, 220] width 13 height 13
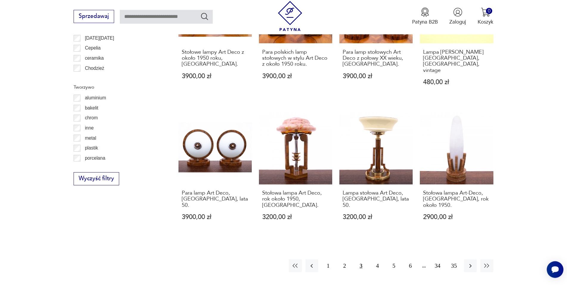
scroll to position [664, 0]
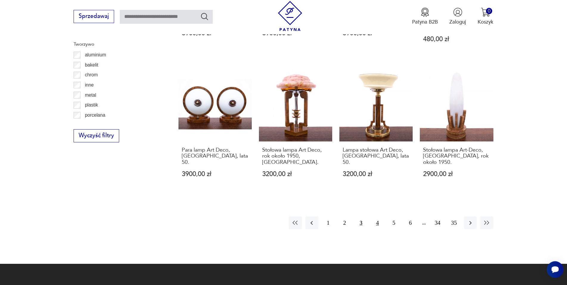
click at [376, 216] on button "4" at bounding box center [377, 222] width 13 height 13
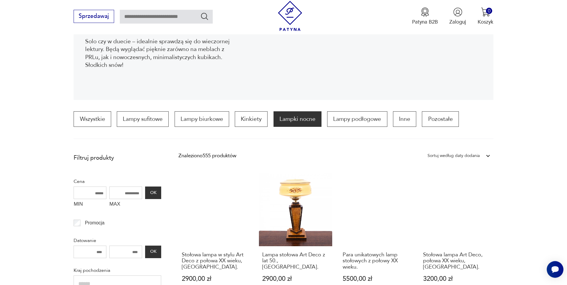
scroll to position [86, 0]
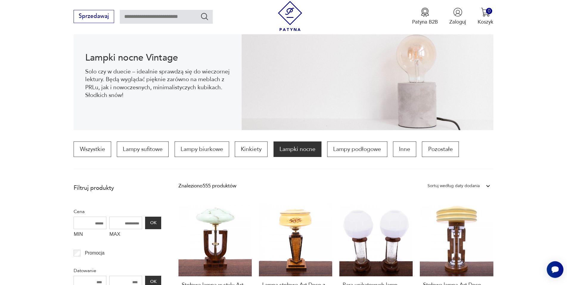
click at [125, 220] on input "MAX" at bounding box center [125, 222] width 33 height 13
type input "***"
click at [154, 222] on button "OK" at bounding box center [153, 222] width 16 height 13
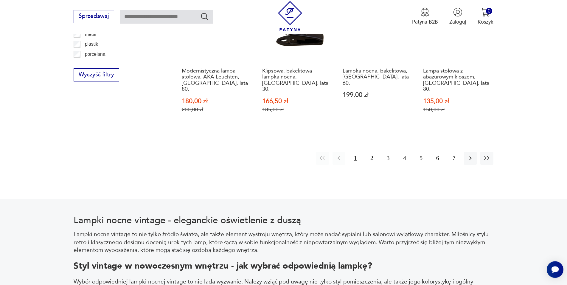
scroll to position [603, 0]
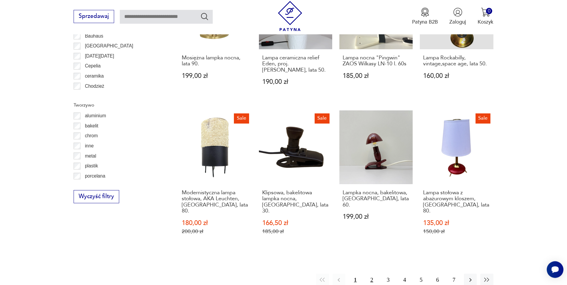
click at [369, 273] on button "2" at bounding box center [372, 279] width 13 height 13
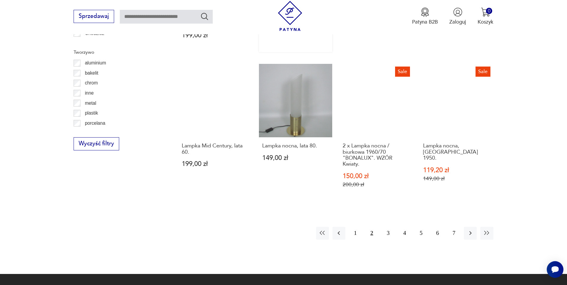
scroll to position [664, 0]
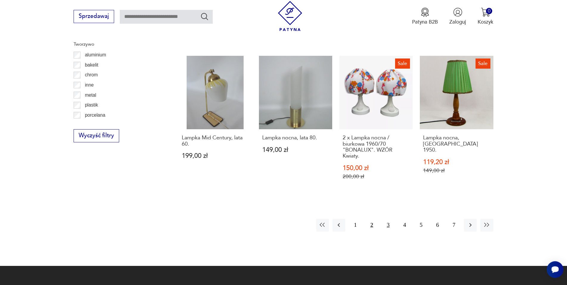
click at [390, 219] on button "3" at bounding box center [388, 225] width 13 height 13
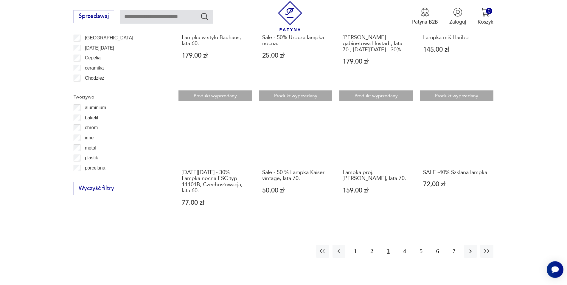
scroll to position [634, 0]
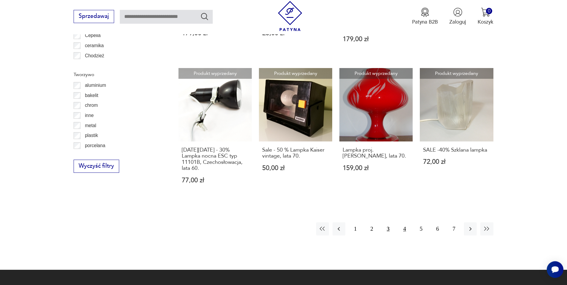
click at [402, 231] on button "4" at bounding box center [405, 228] width 13 height 13
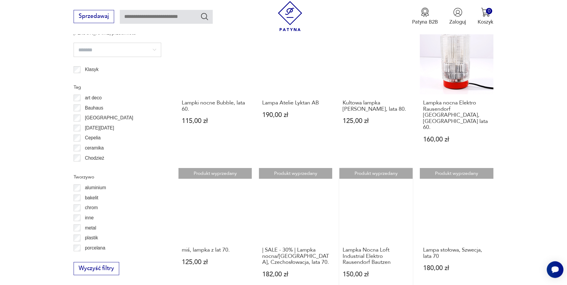
scroll to position [603, 0]
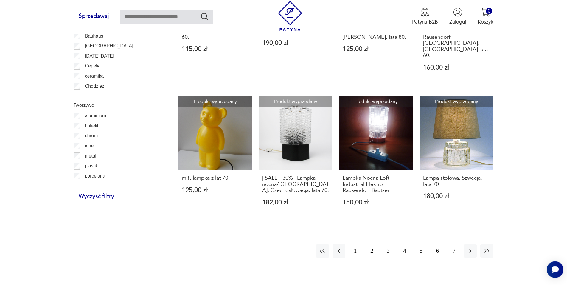
click at [418, 244] on button "5" at bounding box center [421, 250] width 13 height 13
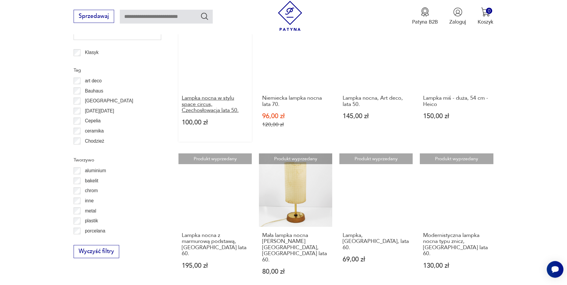
scroll to position [603, 0]
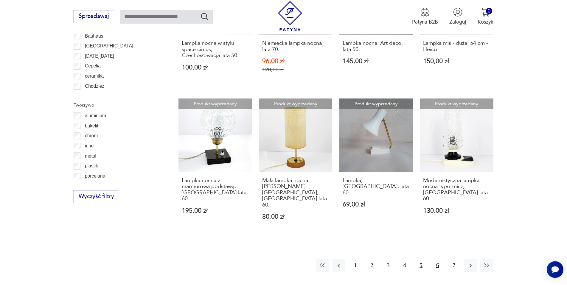
click at [437, 259] on button "6" at bounding box center [437, 265] width 13 height 13
